Goal: Check status: Check status

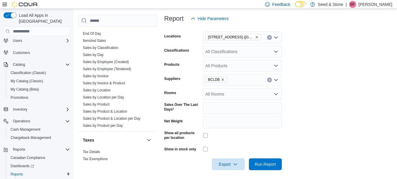
scroll to position [456, 0]
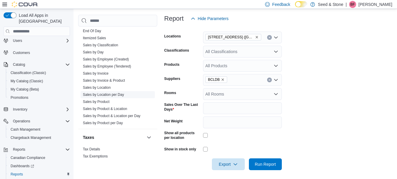
click at [111, 92] on link "Sales by Location per Day" at bounding box center [103, 94] width 41 height 4
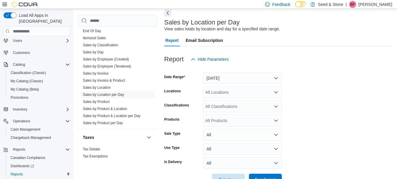
scroll to position [14, 0]
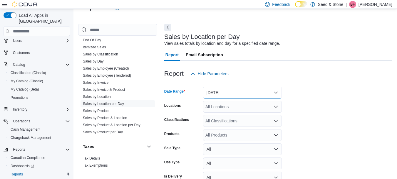
click at [277, 92] on button "[DATE]" at bounding box center [242, 92] width 79 height 12
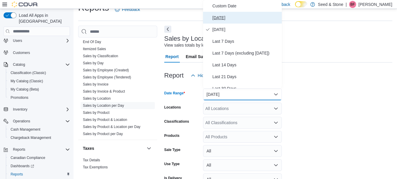
click at [224, 15] on span "[DATE]" at bounding box center [246, 17] width 67 height 7
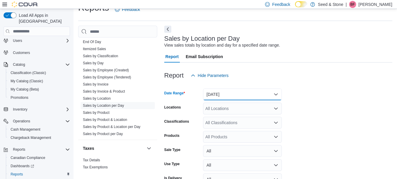
scroll to position [46, 0]
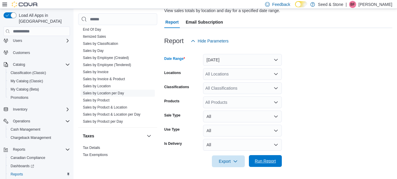
click at [271, 159] on span "Run Report" at bounding box center [265, 161] width 21 height 6
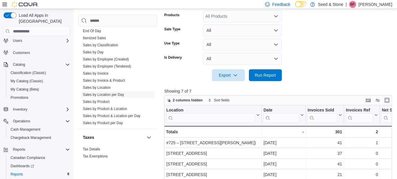
scroll to position [196, 0]
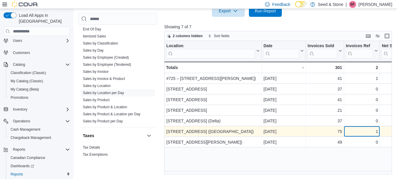
click at [359, 133] on div "1" at bounding box center [362, 131] width 32 height 7
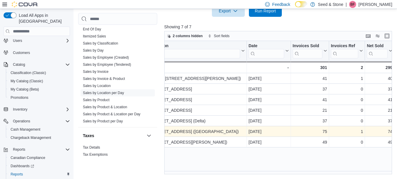
scroll to position [0, 82]
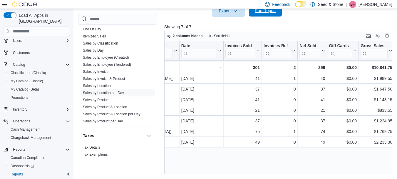
click at [264, 14] on span "Run Report" at bounding box center [266, 11] width 26 height 12
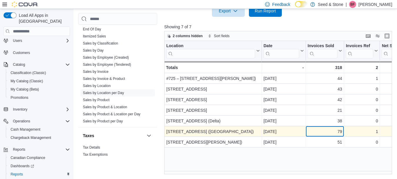
click at [314, 135] on div "79" at bounding box center [325, 131] width 34 height 7
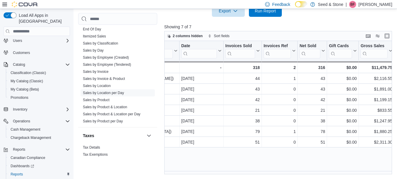
click at [256, 162] on div "Location Click to view column header actions Date Click to view column header a…" at bounding box center [279, 107] width 230 height 133
